Goal: Communication & Community: Answer question/provide support

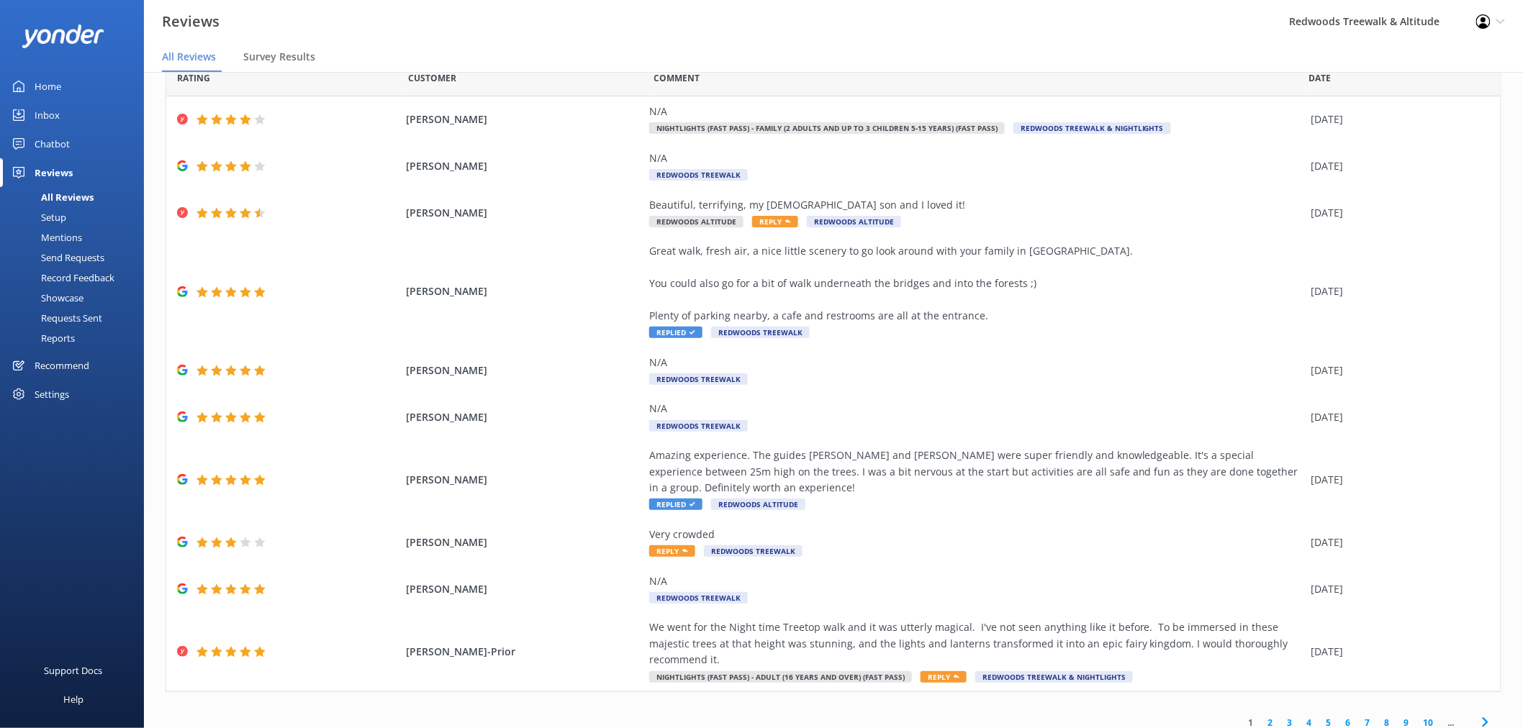
scroll to position [29, 0]
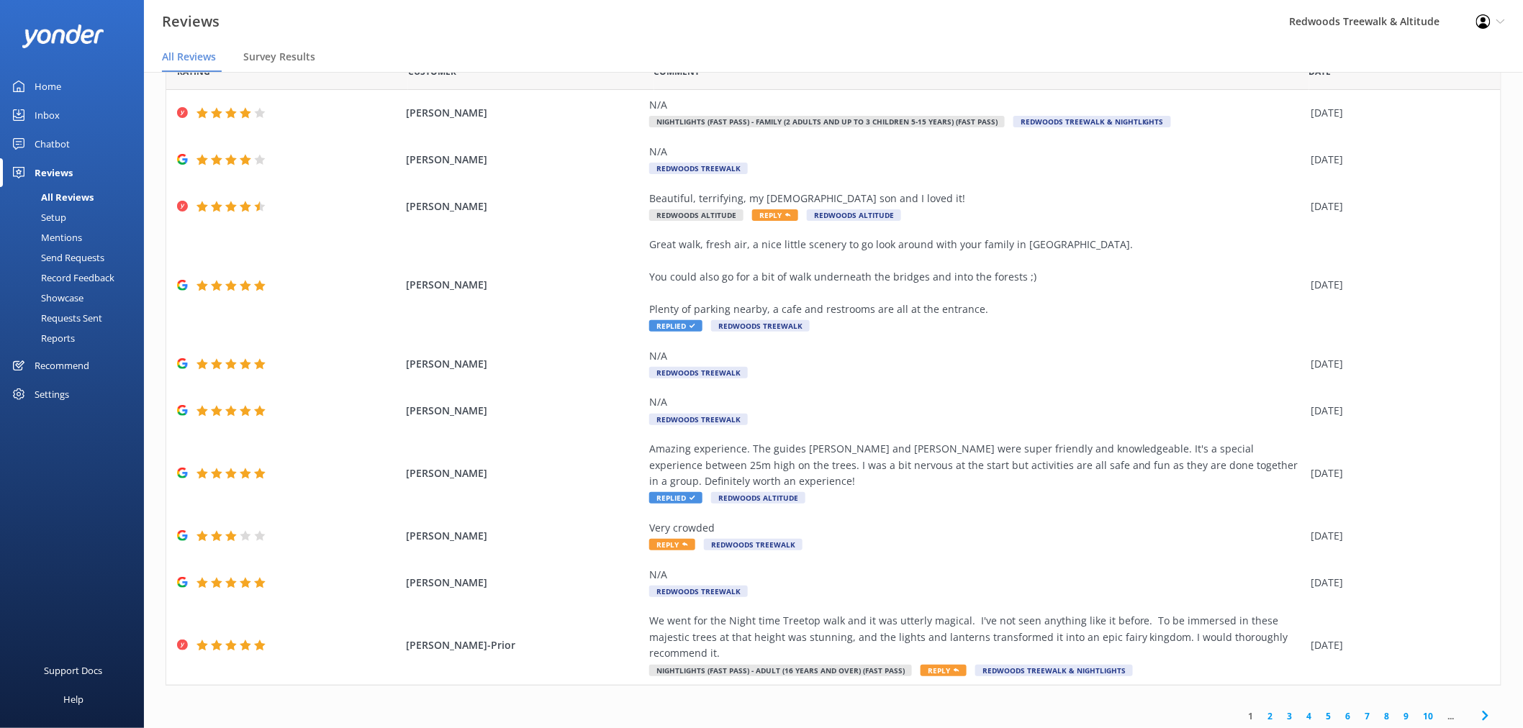
click at [1261, 709] on link "2" at bounding box center [1270, 716] width 19 height 14
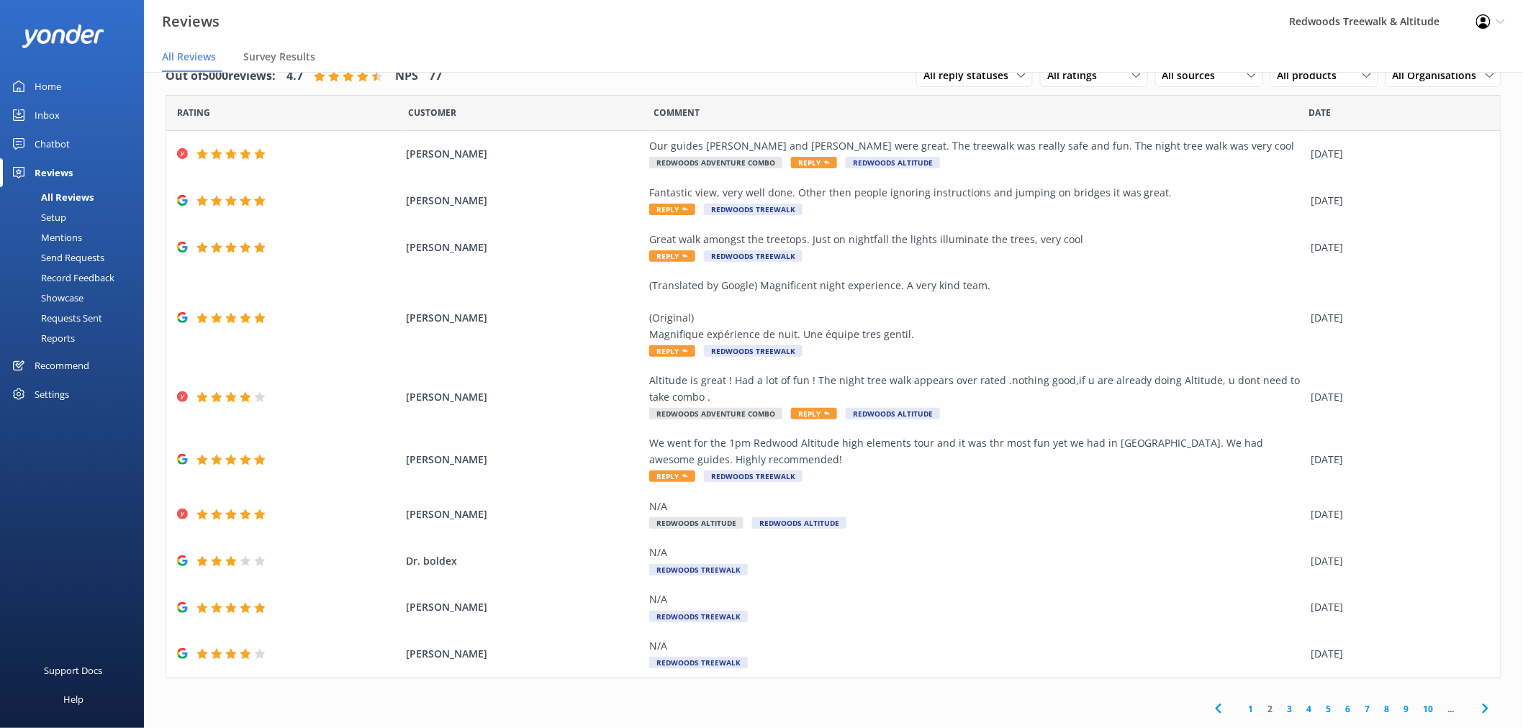
click at [1243, 715] on link "1" at bounding box center [1250, 709] width 19 height 14
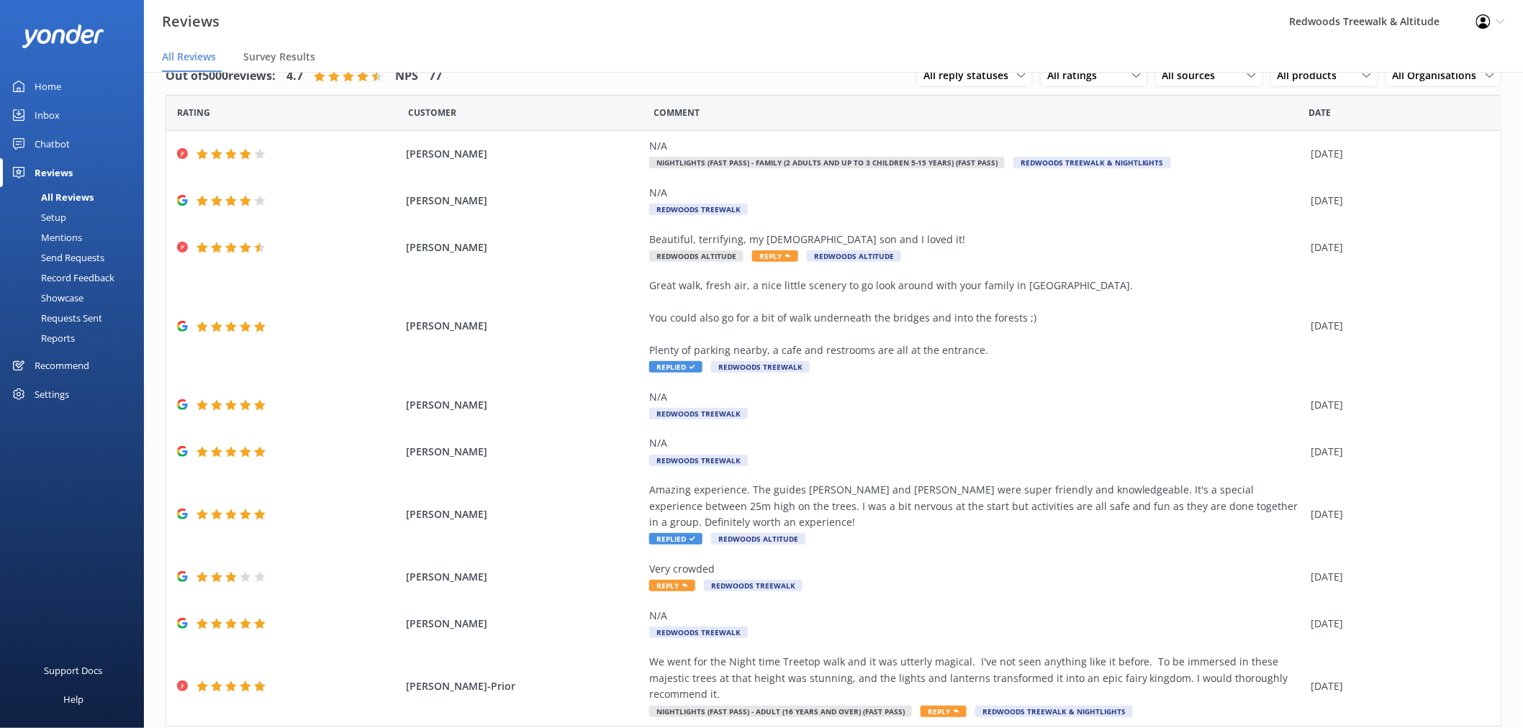
click at [94, 91] on link "Home" at bounding box center [72, 86] width 144 height 29
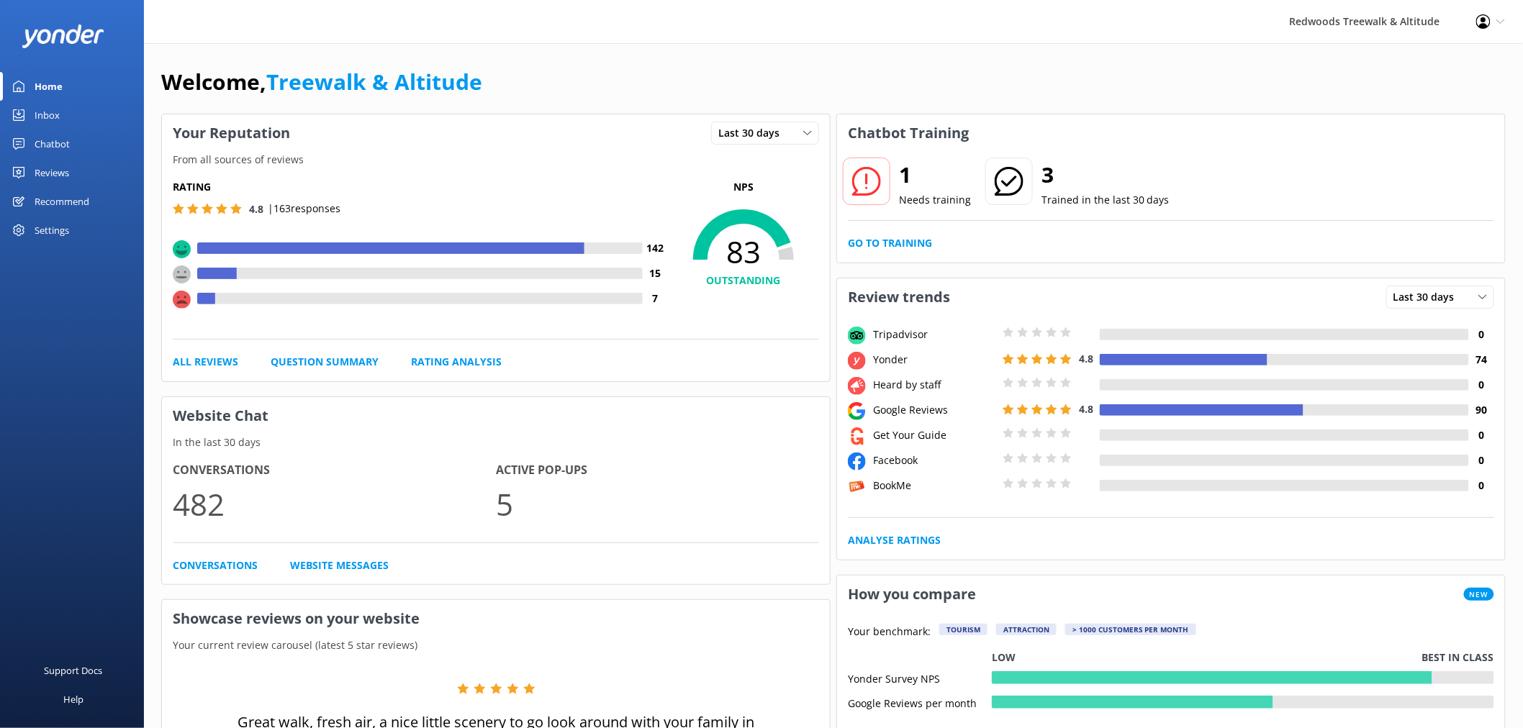
click at [89, 171] on link "Reviews" at bounding box center [72, 172] width 144 height 29
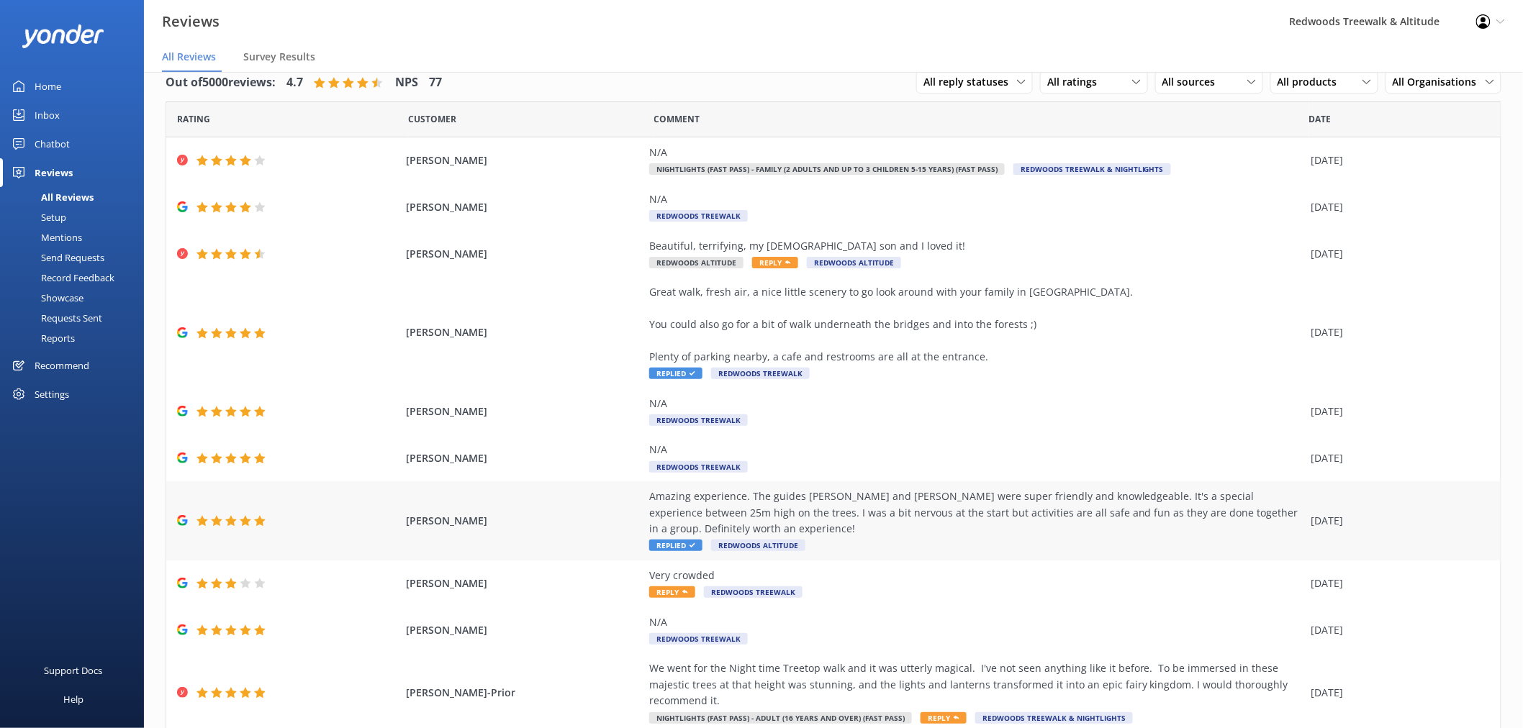
scroll to position [41, 0]
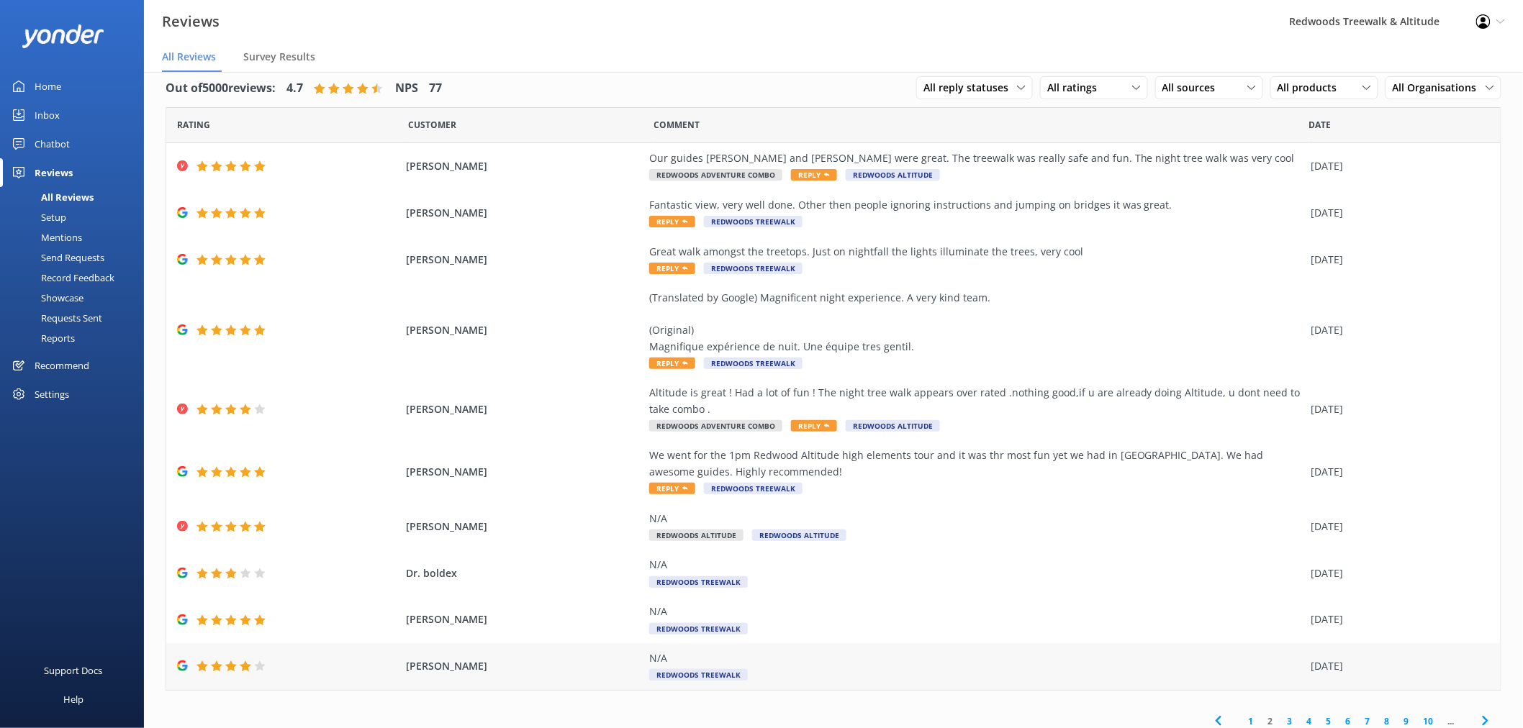
scroll to position [25, 0]
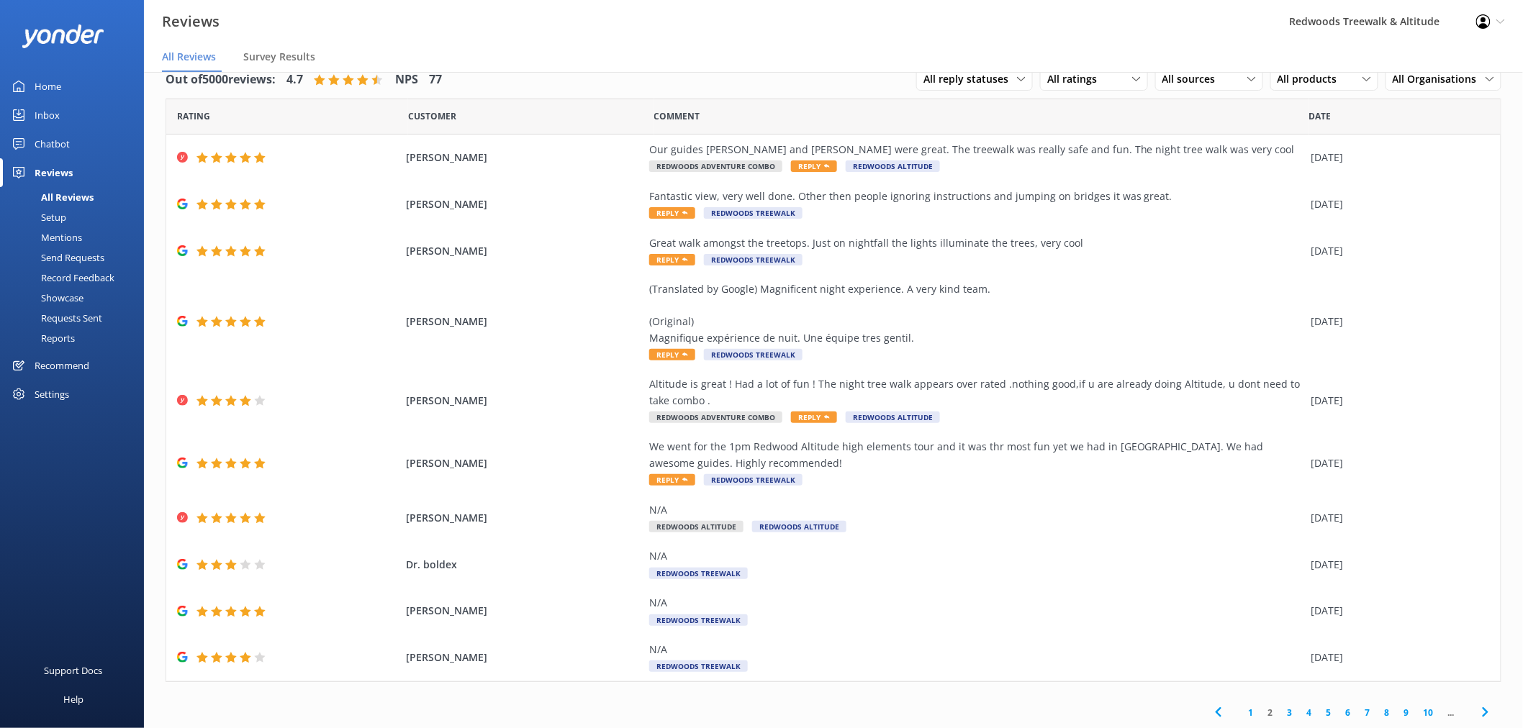
click at [1281, 709] on link "3" at bounding box center [1289, 713] width 19 height 14
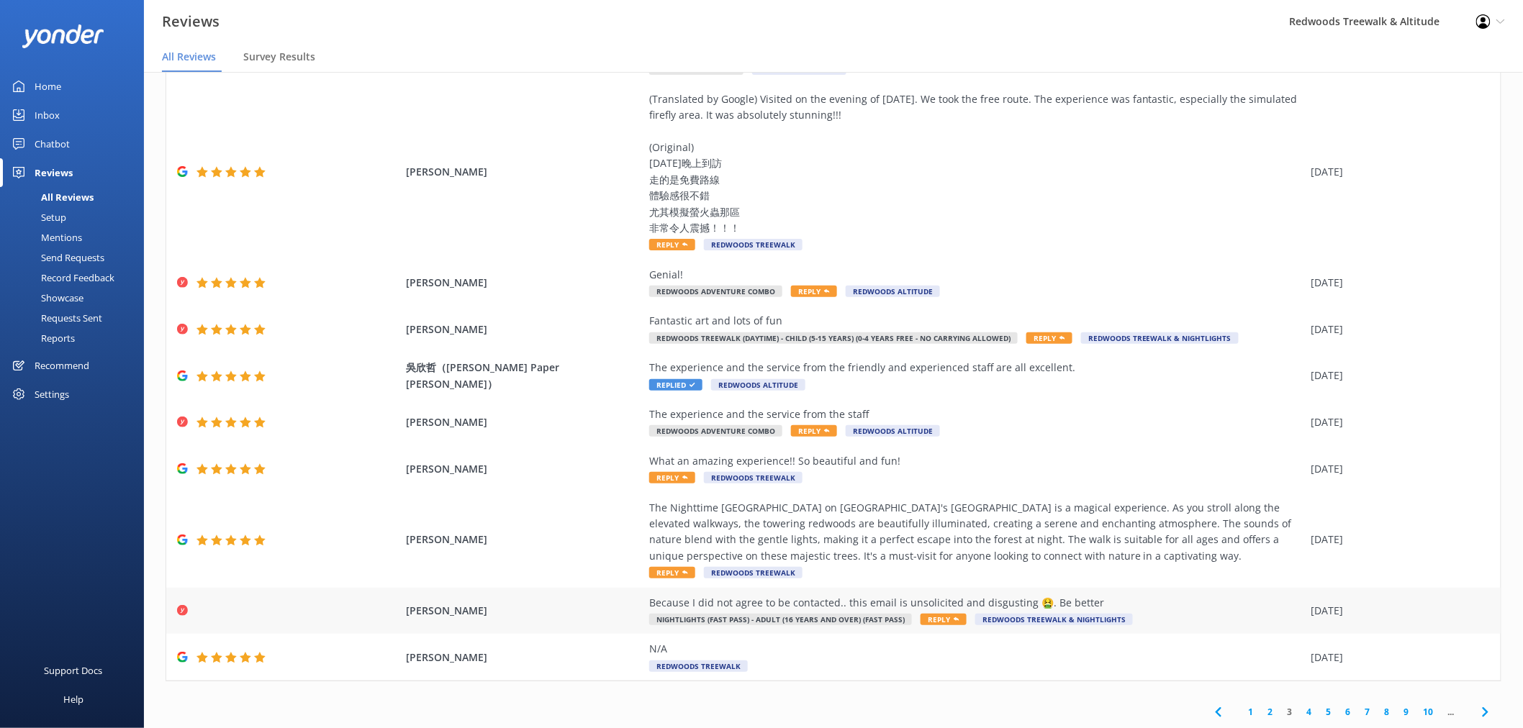
scroll to position [29, 0]
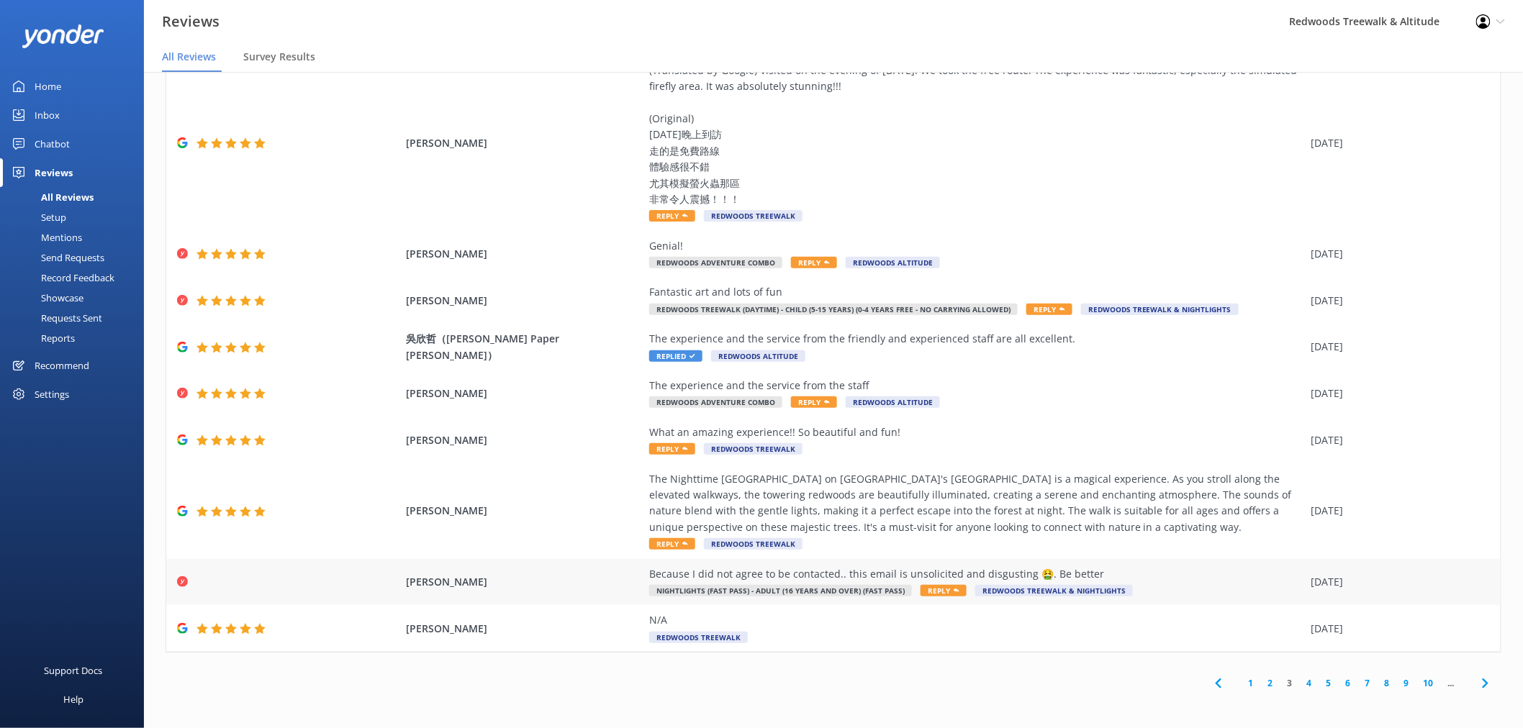
click at [338, 573] on div "[PERSON_NAME] Because I did not agree to be contacted.. this email is unsolicit…" at bounding box center [833, 582] width 1334 height 47
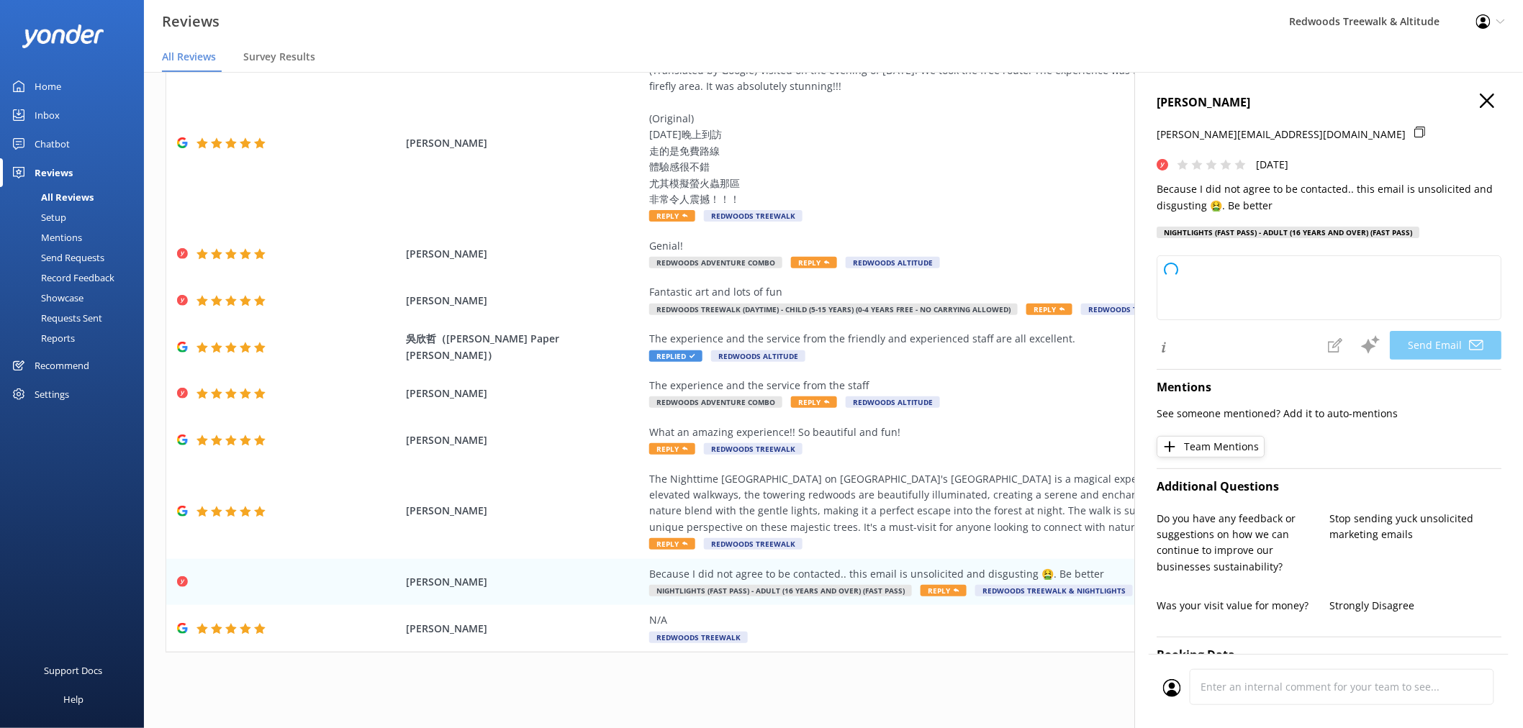
type textarea "Hi [PERSON_NAME], We’re very sorry to hear about your experience and appreciate…"
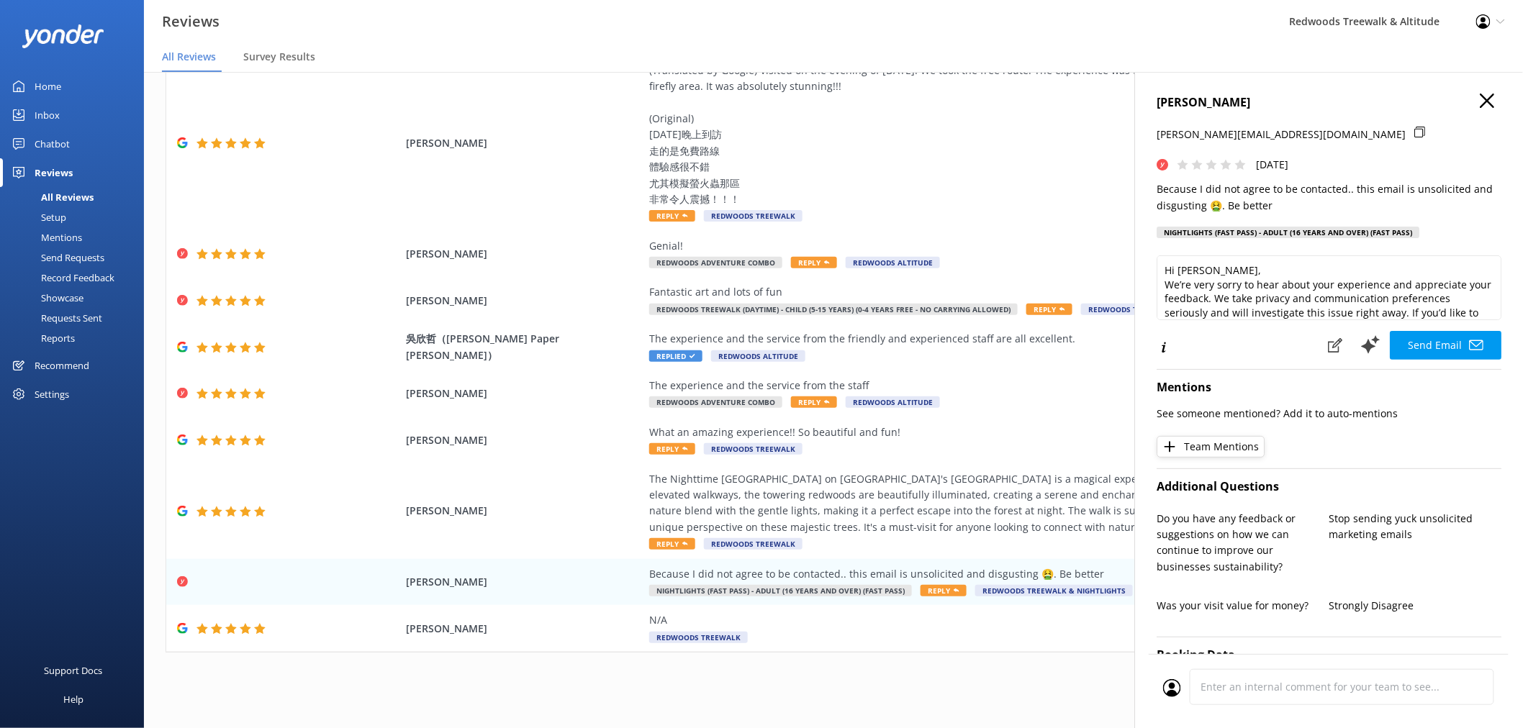
click at [1479, 99] on icon "button" at bounding box center [1486, 101] width 14 height 14
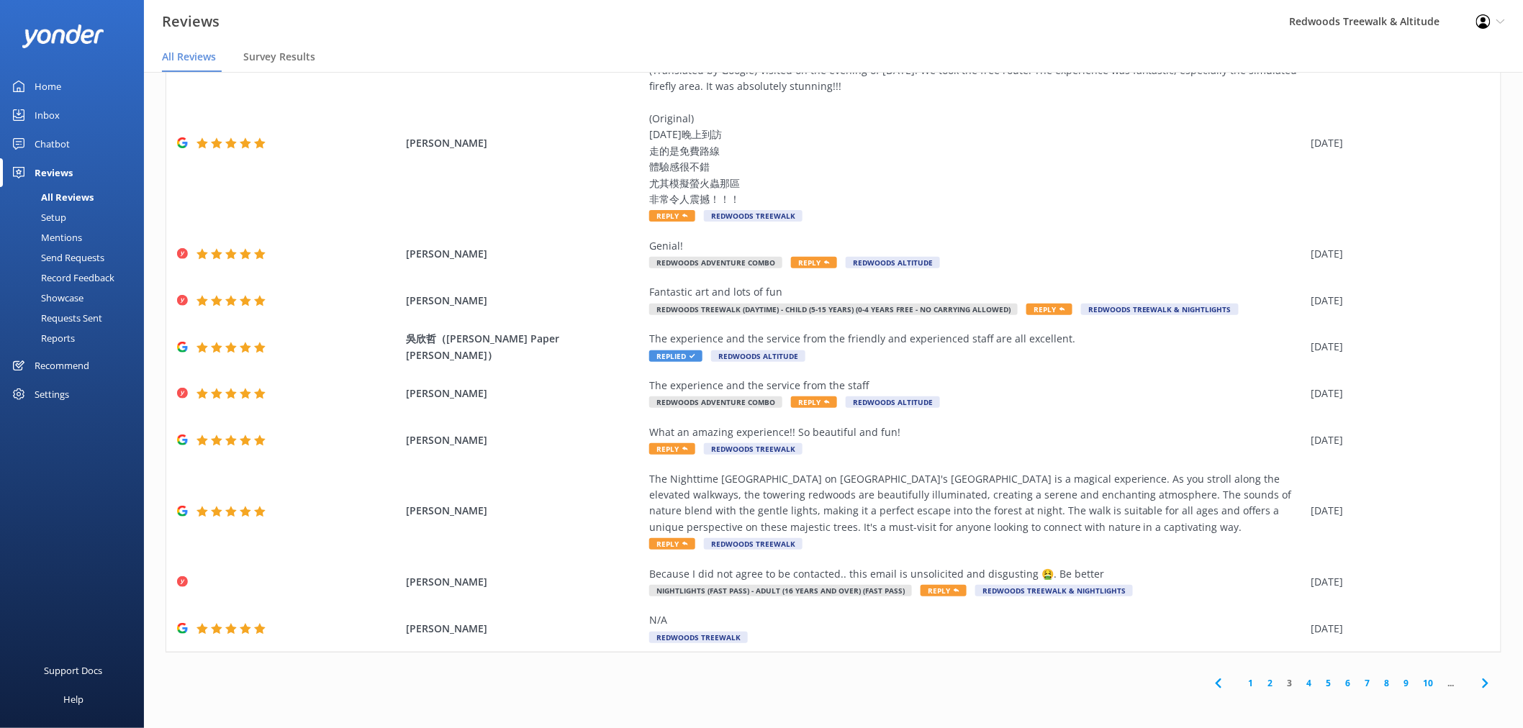
click at [58, 81] on div "Home" at bounding box center [48, 86] width 27 height 29
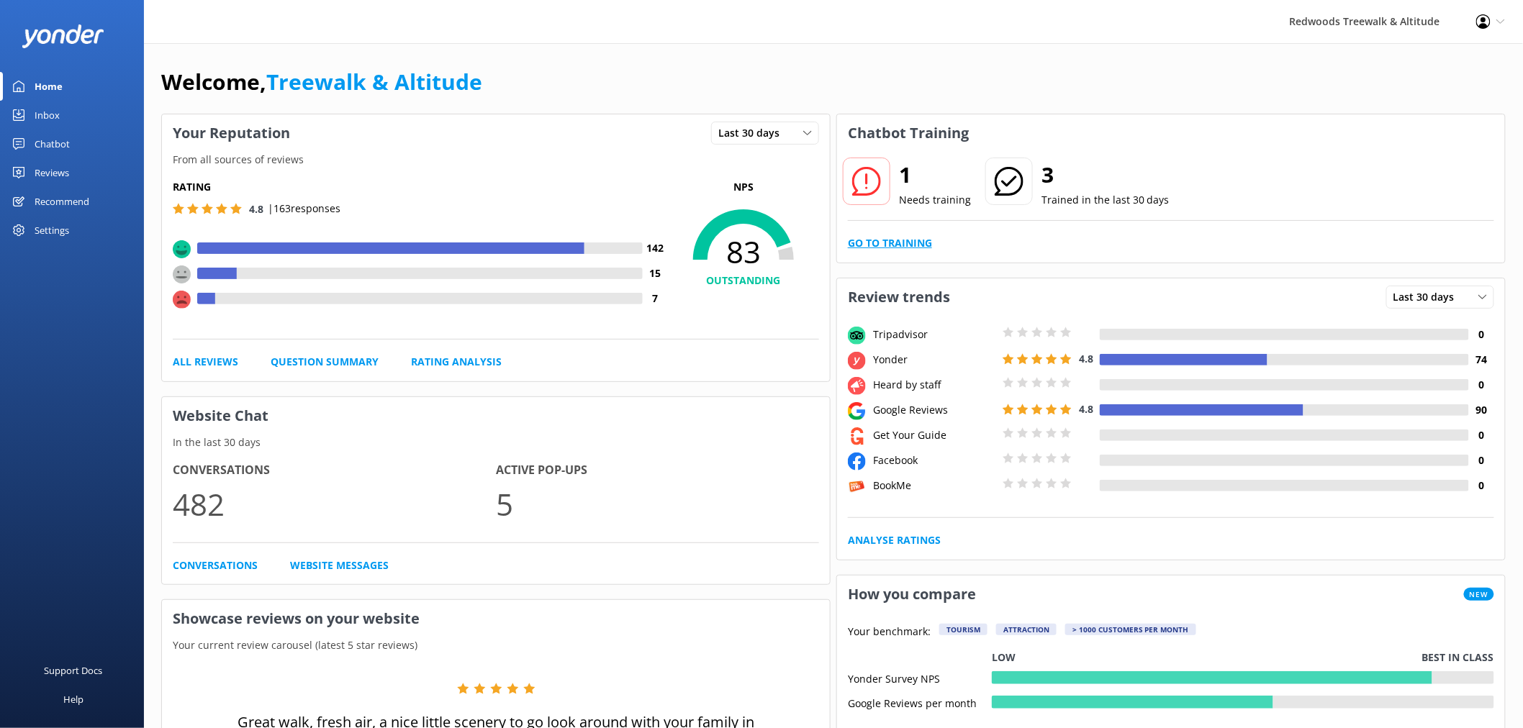
click at [902, 245] on link "Go to Training" at bounding box center [890, 243] width 84 height 16
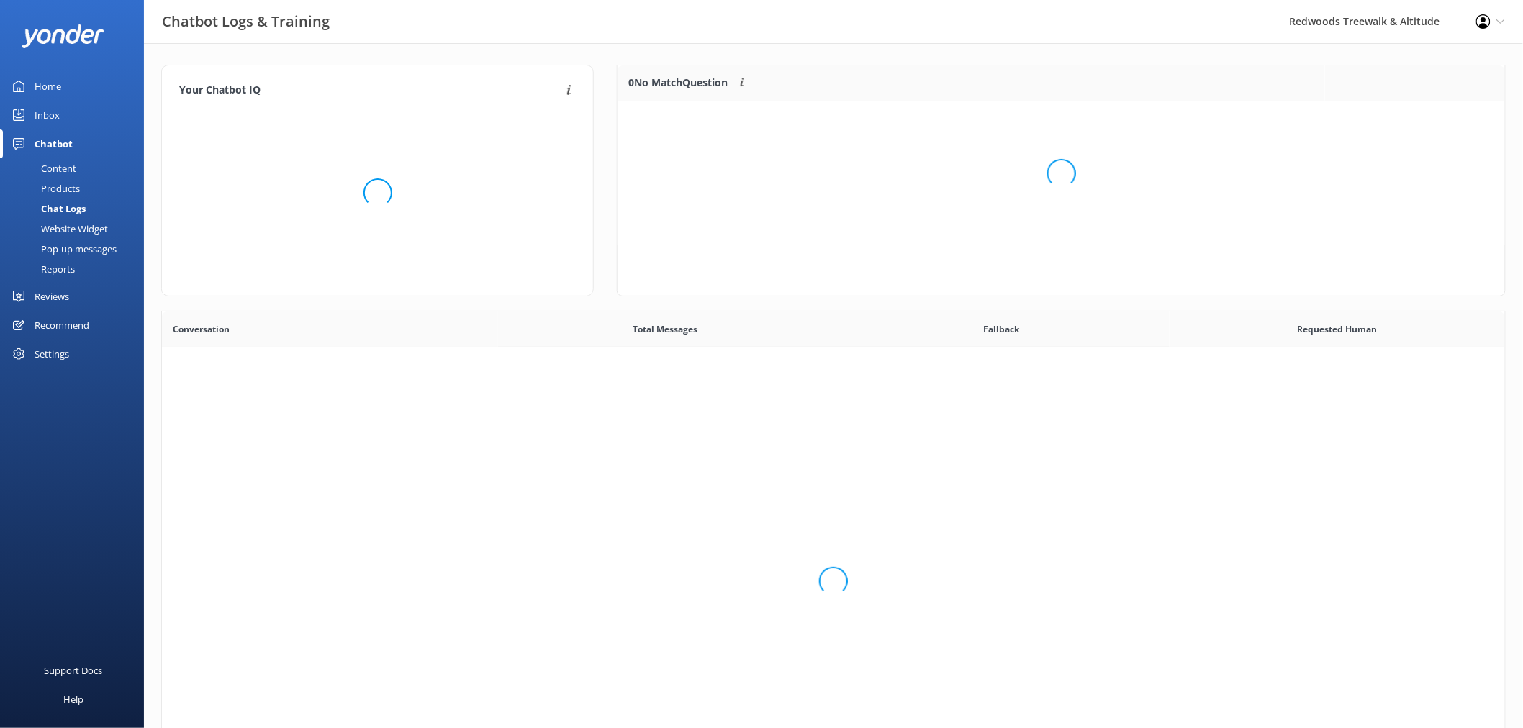
scroll to position [492, 1331]
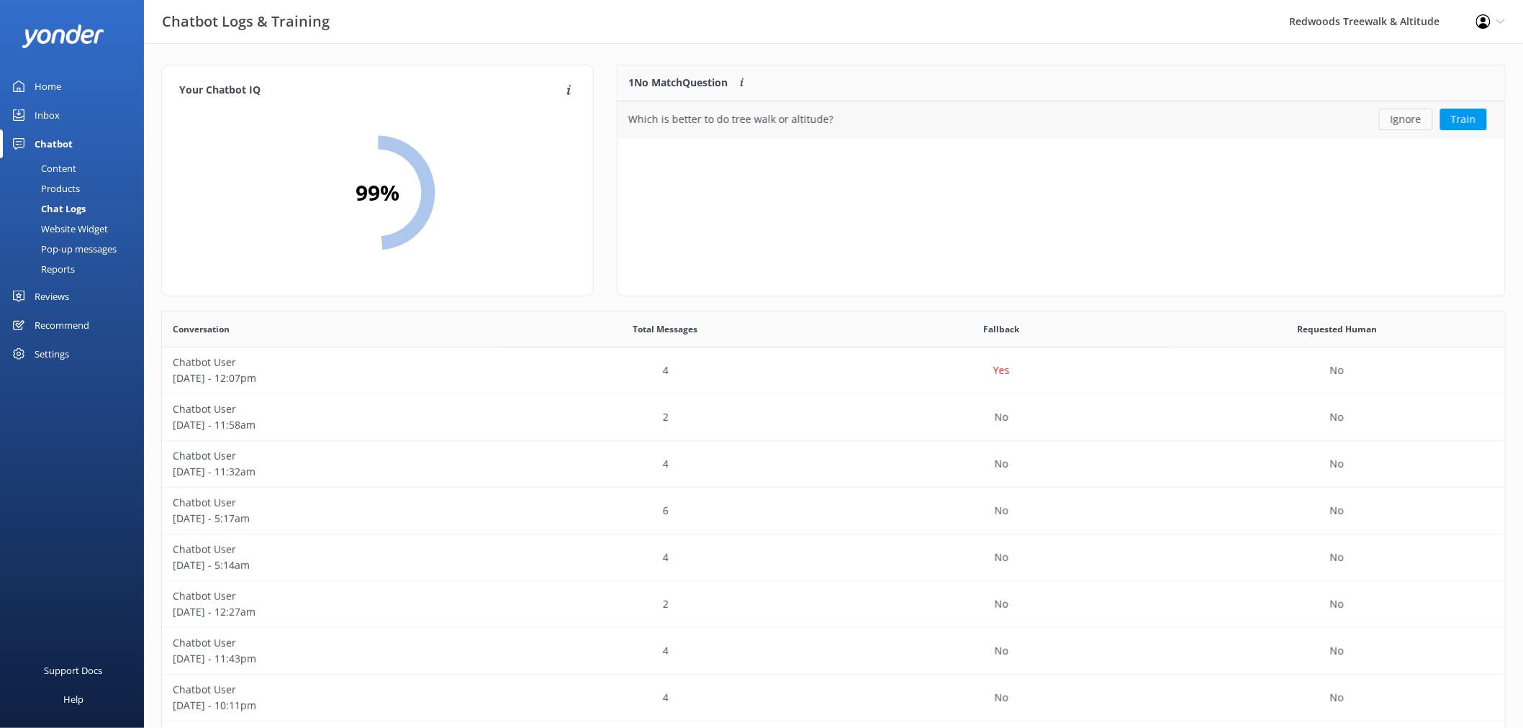
click at [1403, 116] on button "Ignore" at bounding box center [1406, 120] width 54 height 22
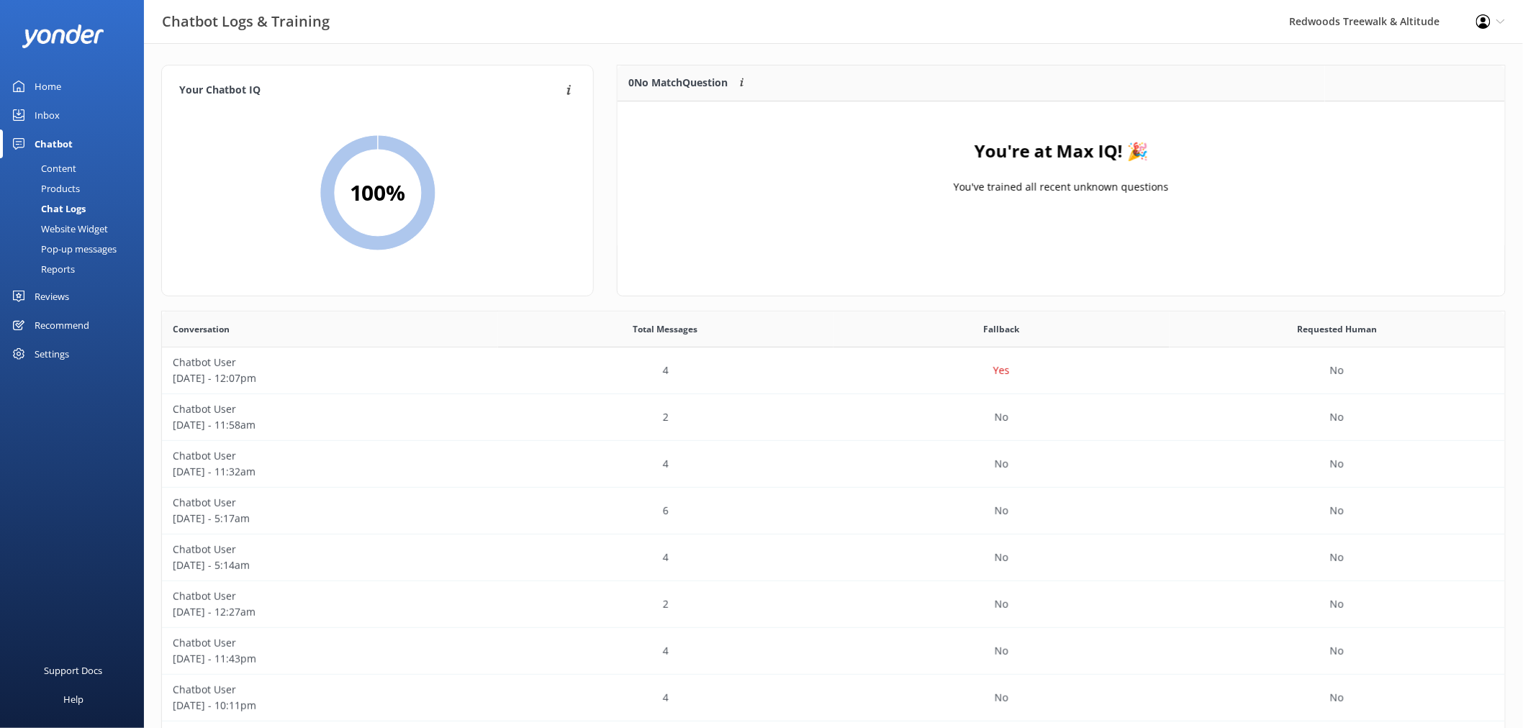
click at [41, 98] on div "Home" at bounding box center [48, 86] width 27 height 29
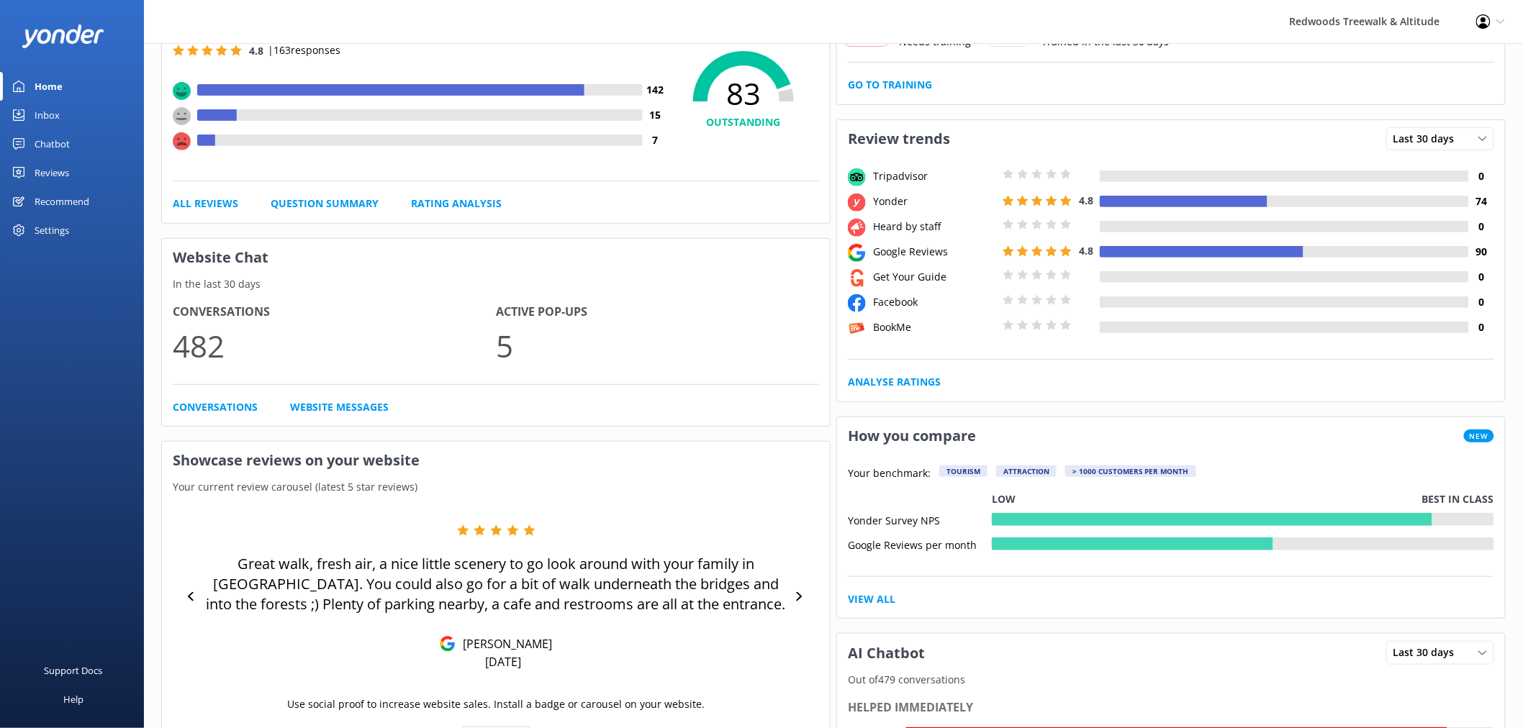
scroll to position [160, 0]
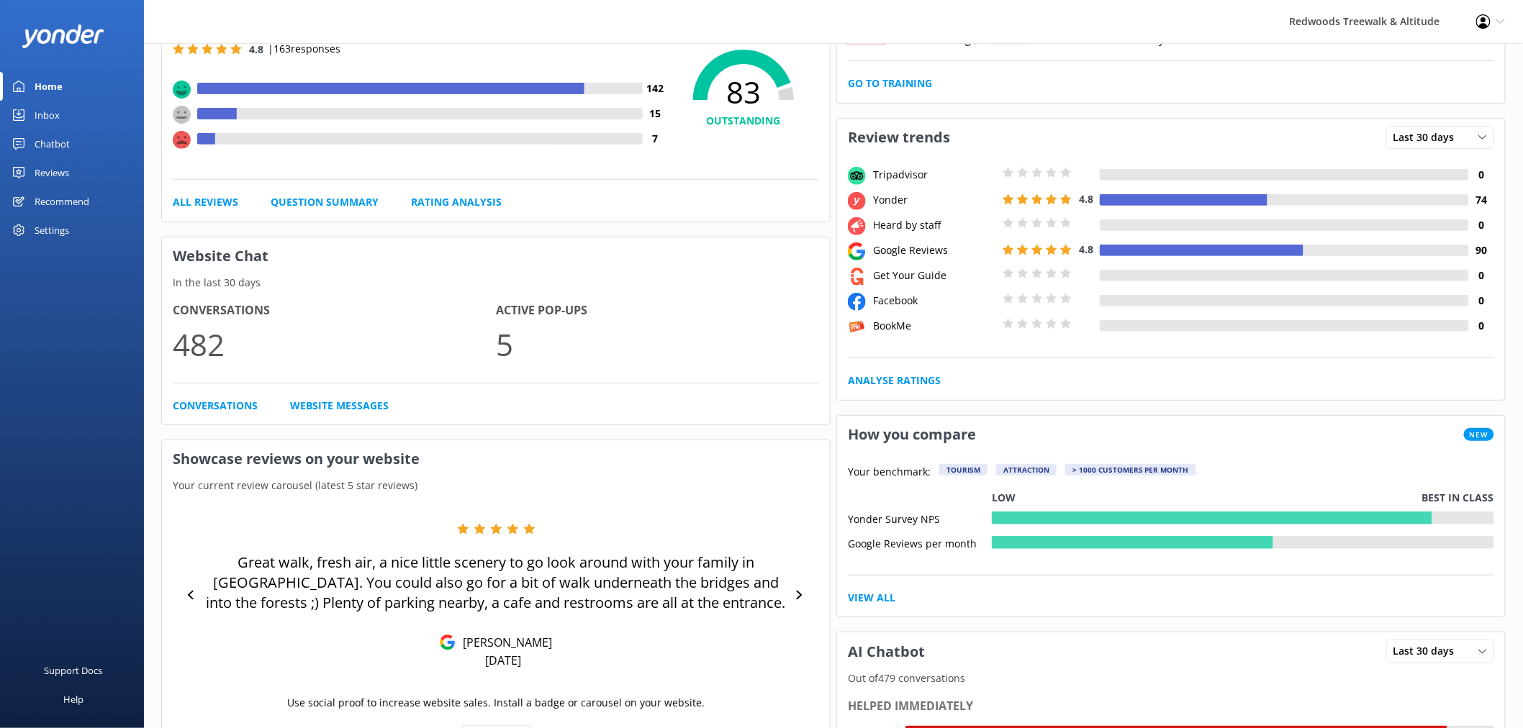
click at [76, 52] on div at bounding box center [72, 35] width 101 height 43
